Goal: Information Seeking & Learning: Understand process/instructions

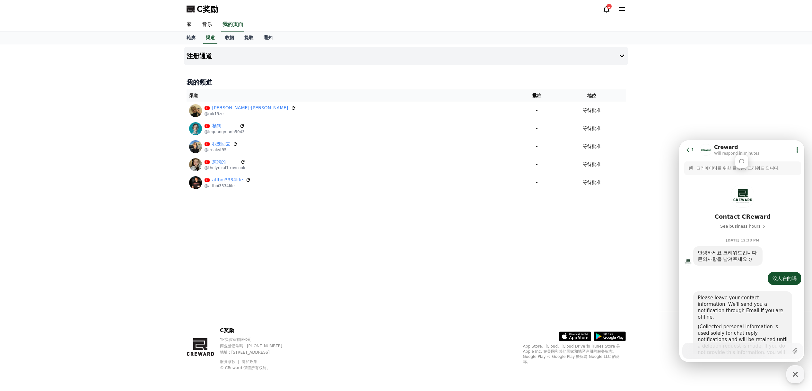
scroll to position [595, 0]
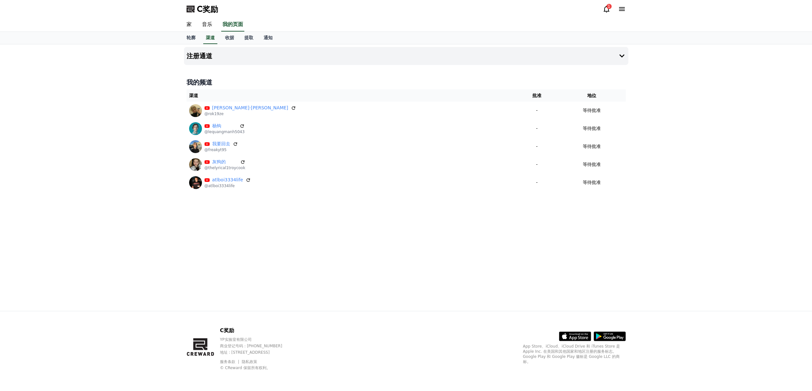
click at [609, 9] on font "1" at bounding box center [609, 6] width 3 height 5
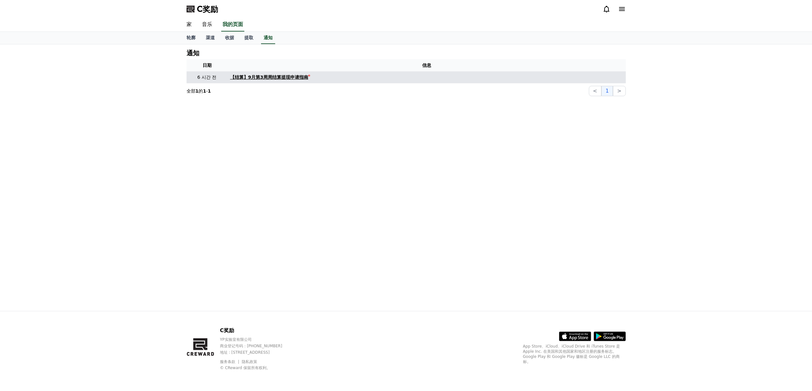
click at [296, 79] on font "【结算】9月第3周周结算提现申请指南" at bounding box center [269, 77] width 78 height 5
